Goal: Task Accomplishment & Management: Complete application form

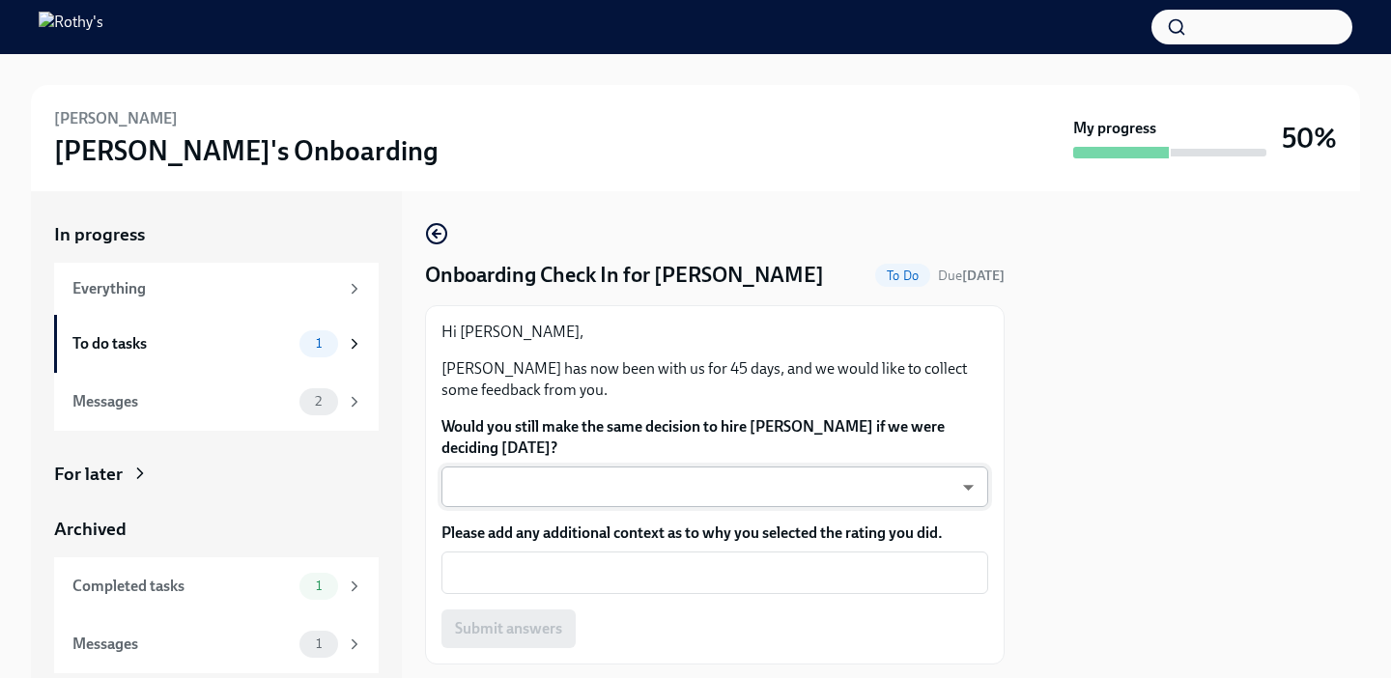
click at [970, 478] on body "[PERSON_NAME] Onboarding My progress 50% In progress Everything To do tasks 1 M…" at bounding box center [695, 339] width 1391 height 678
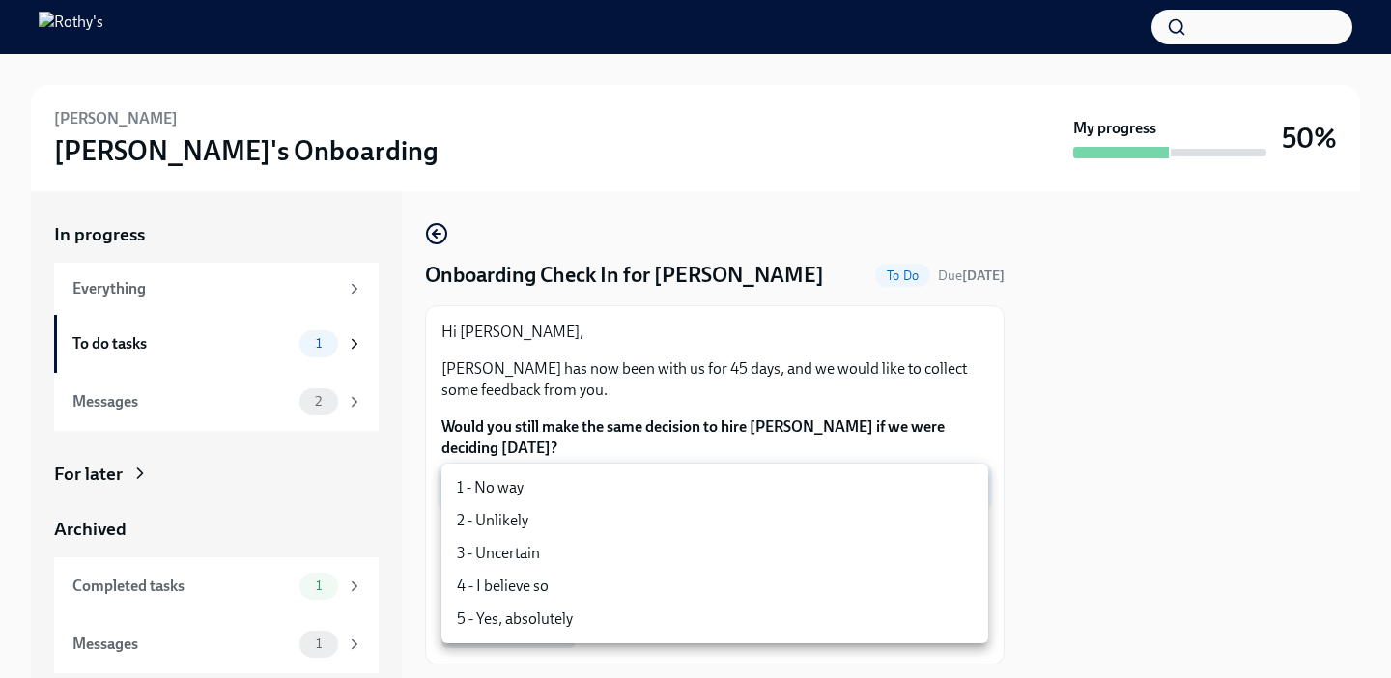
click at [535, 619] on li "5 - Yes, absolutely" at bounding box center [715, 619] width 547 height 33
type input "ecD3jUuAv"
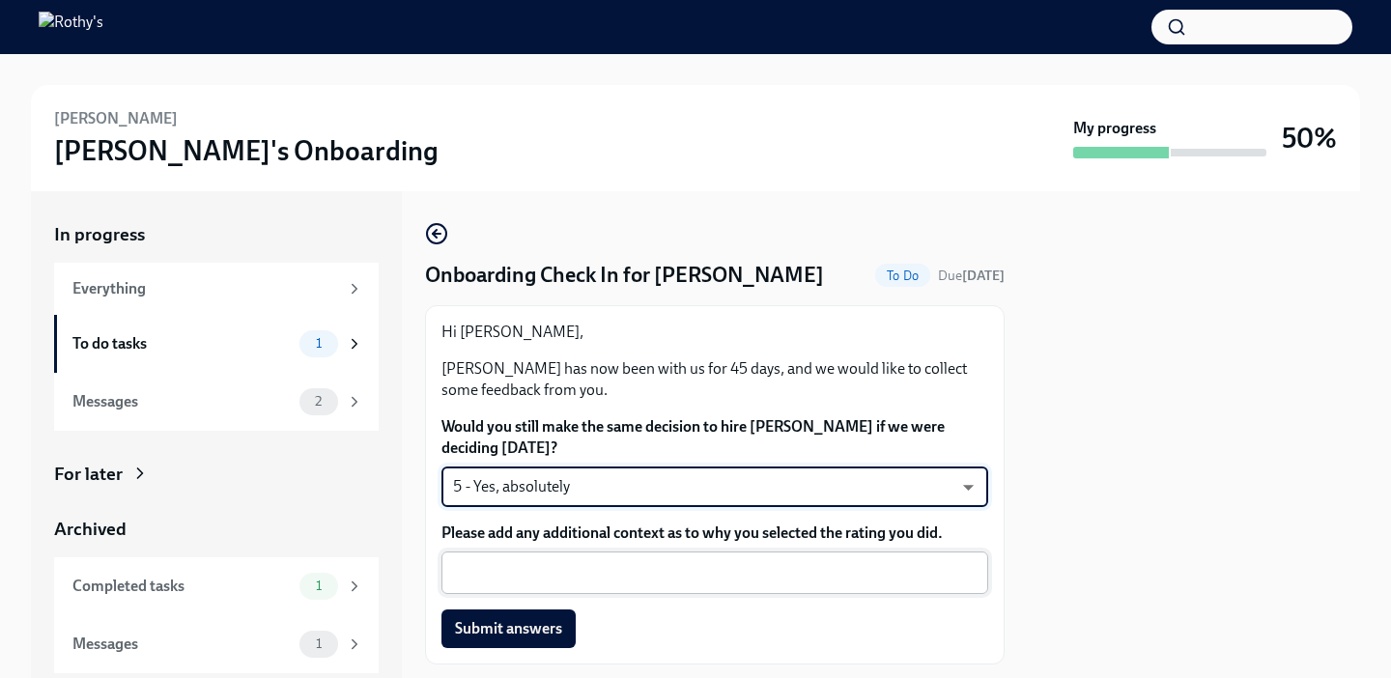
click at [521, 580] on textarea "Please add any additional context as to why you selected the rating you did." at bounding box center [715, 572] width 524 height 23
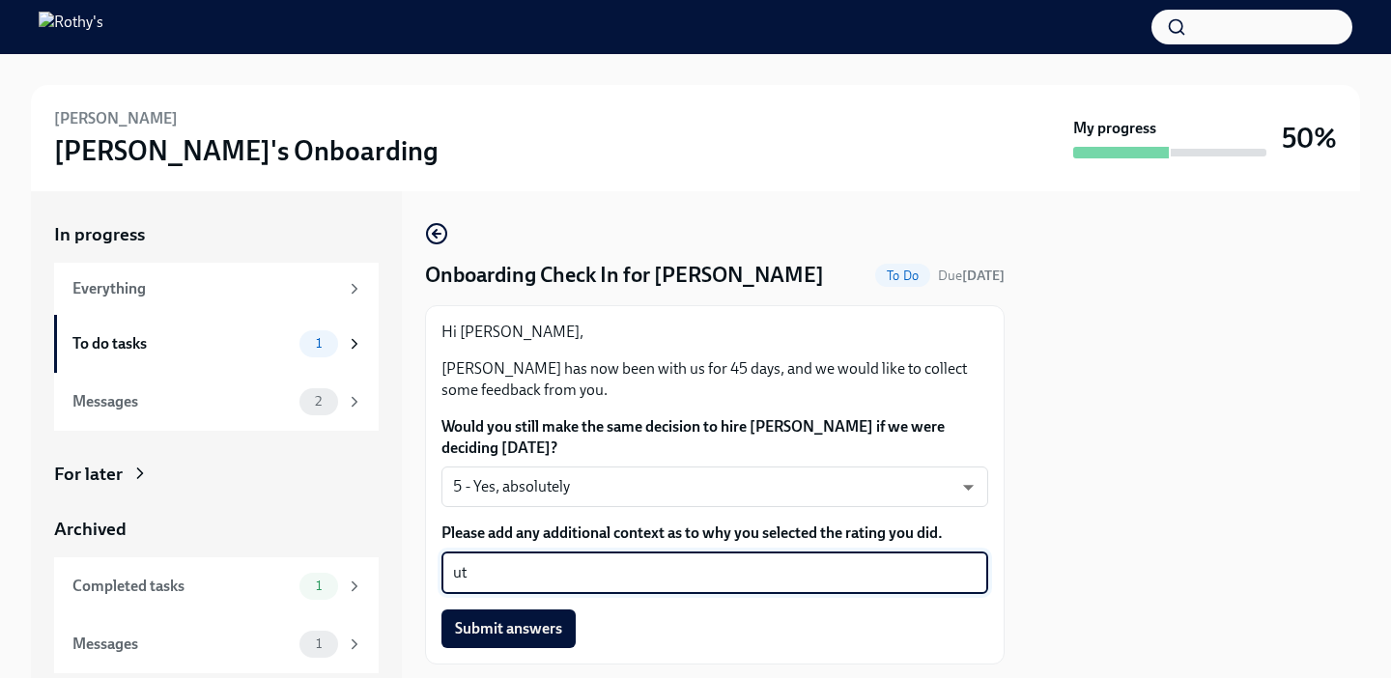
type textarea "u"
type textarea "O"
type textarea "W"
type textarea "Exceptional Customer Engagement and delivery of [PERSON_NAME]'s Experience"
click at [502, 622] on span "Submit answers" at bounding box center [508, 628] width 107 height 19
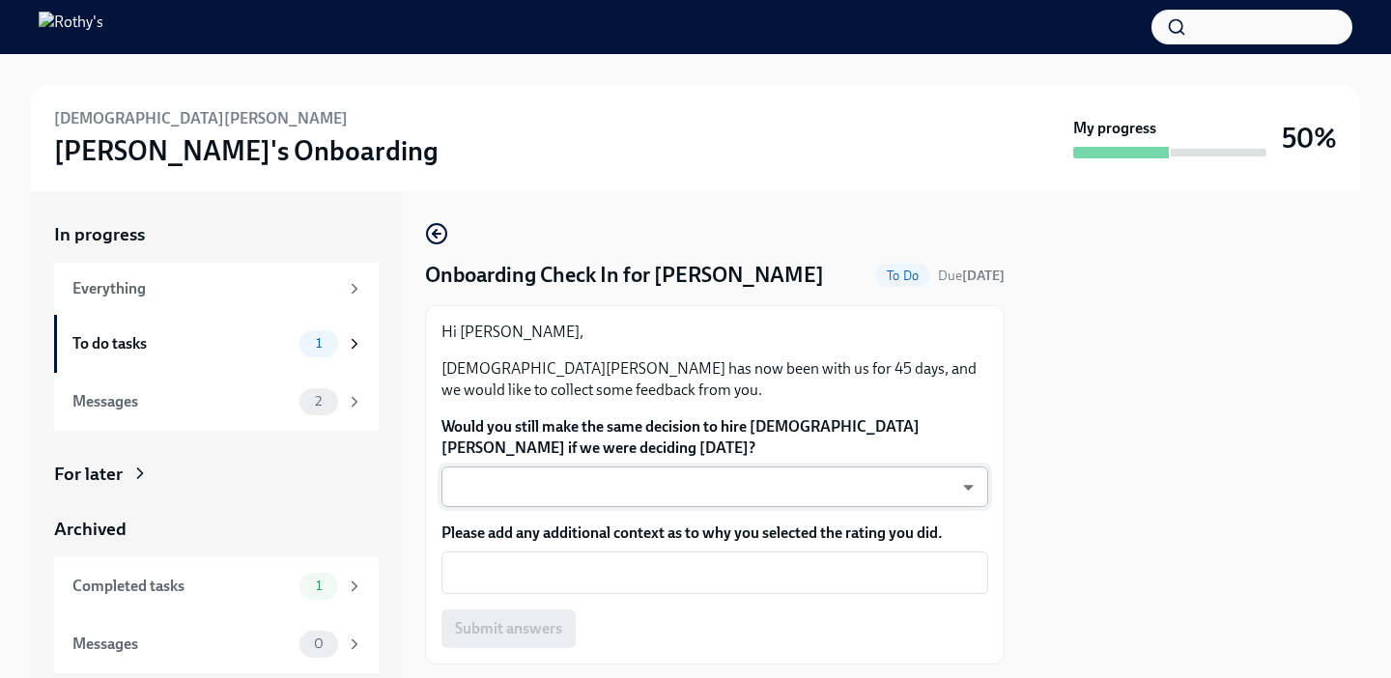
click at [974, 476] on body "Christian Perez Rothy's Onboarding My progress 50% In progress Everything To do…" at bounding box center [695, 339] width 1391 height 678
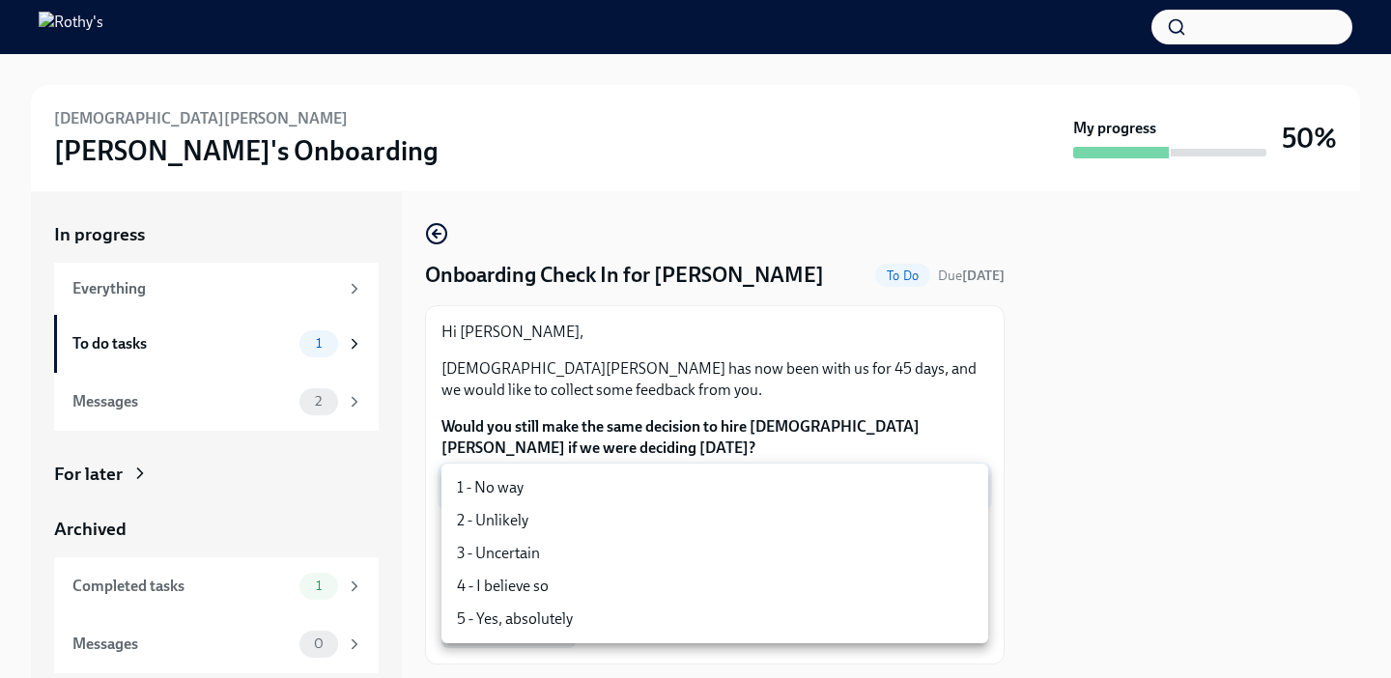
click at [536, 582] on li "4 - I believe so" at bounding box center [715, 586] width 547 height 33
type input "LS2qlnj9I"
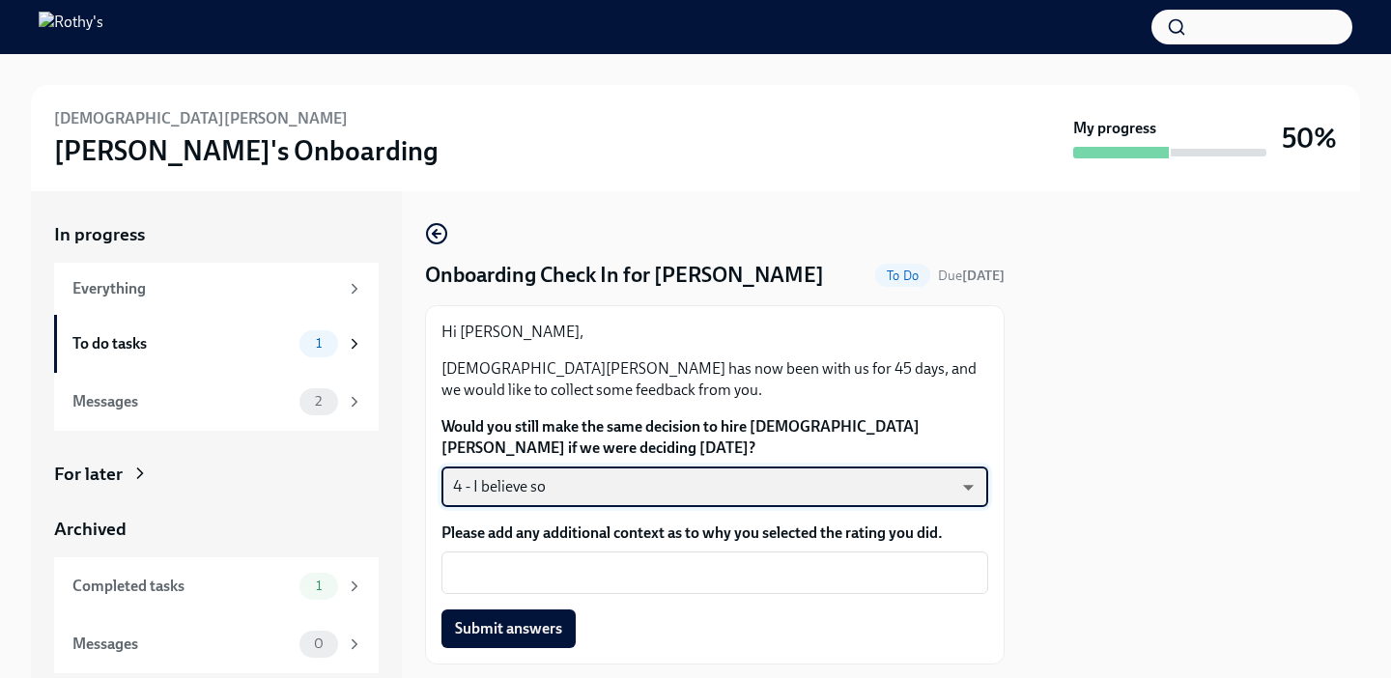
scroll to position [36, 0]
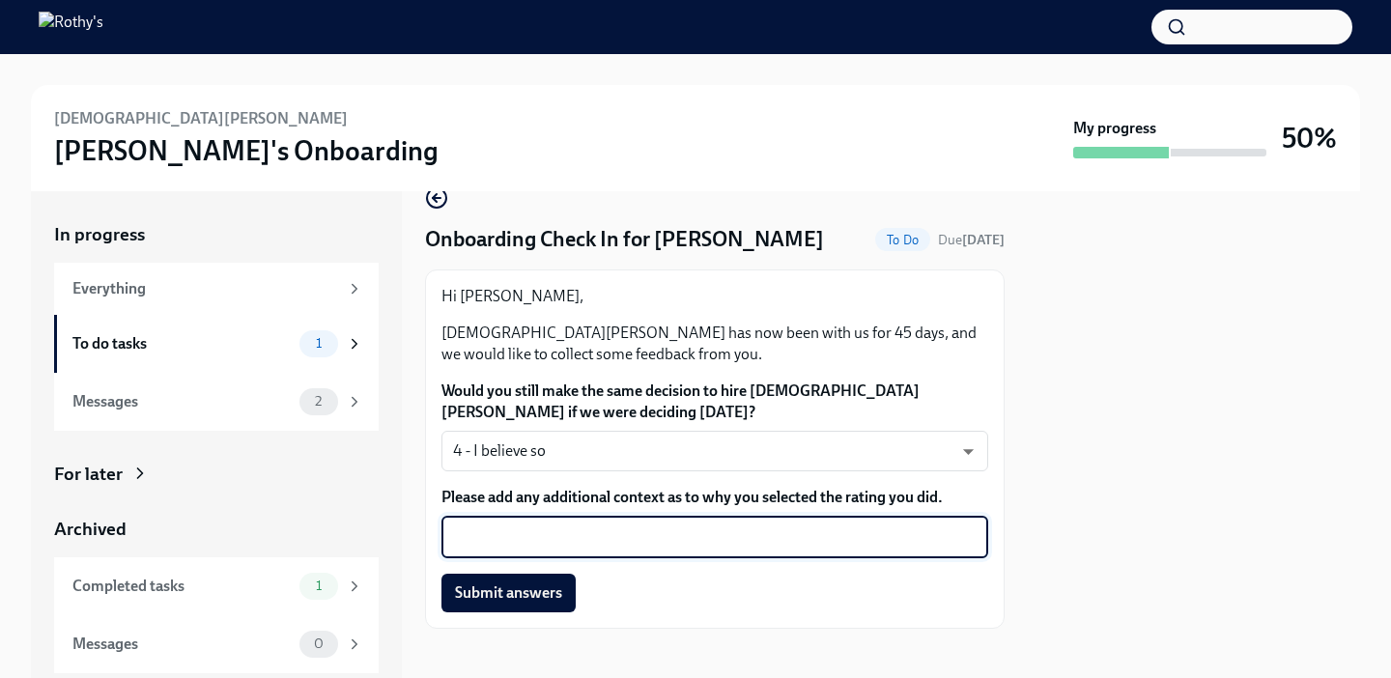
click at [500, 534] on textarea "Please add any additional context as to why you selected the rating you did." at bounding box center [715, 537] width 524 height 23
type textarea "doing ok"
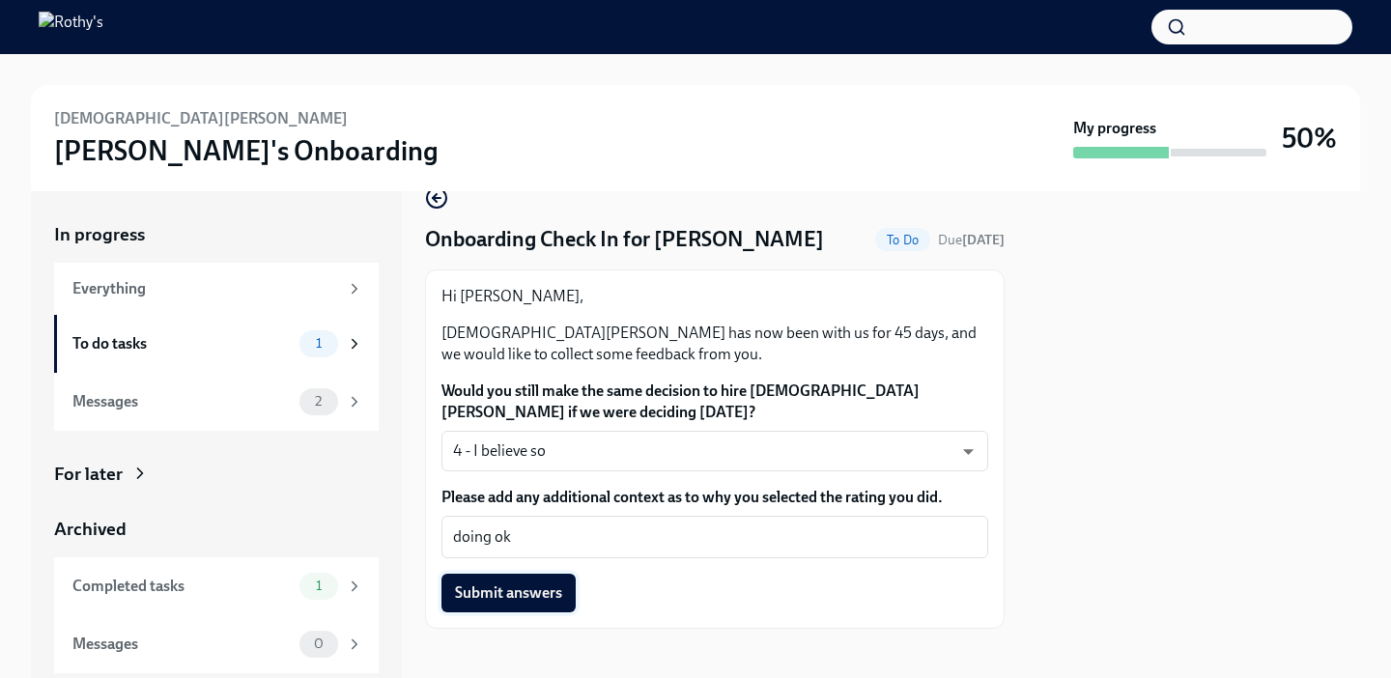
click at [513, 591] on span "Submit answers" at bounding box center [508, 593] width 107 height 19
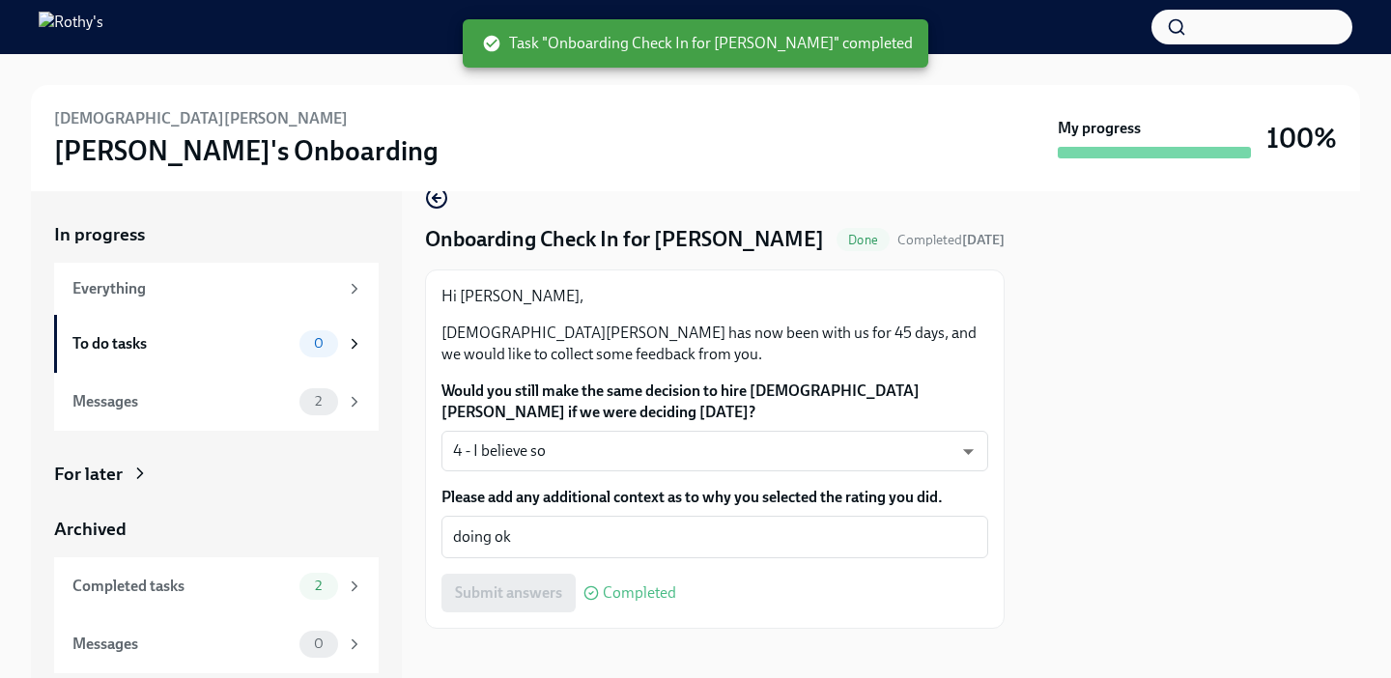
click at [513, 589] on div "Submit answers Completed" at bounding box center [715, 593] width 547 height 39
